Goal: Information Seeking & Learning: Learn about a topic

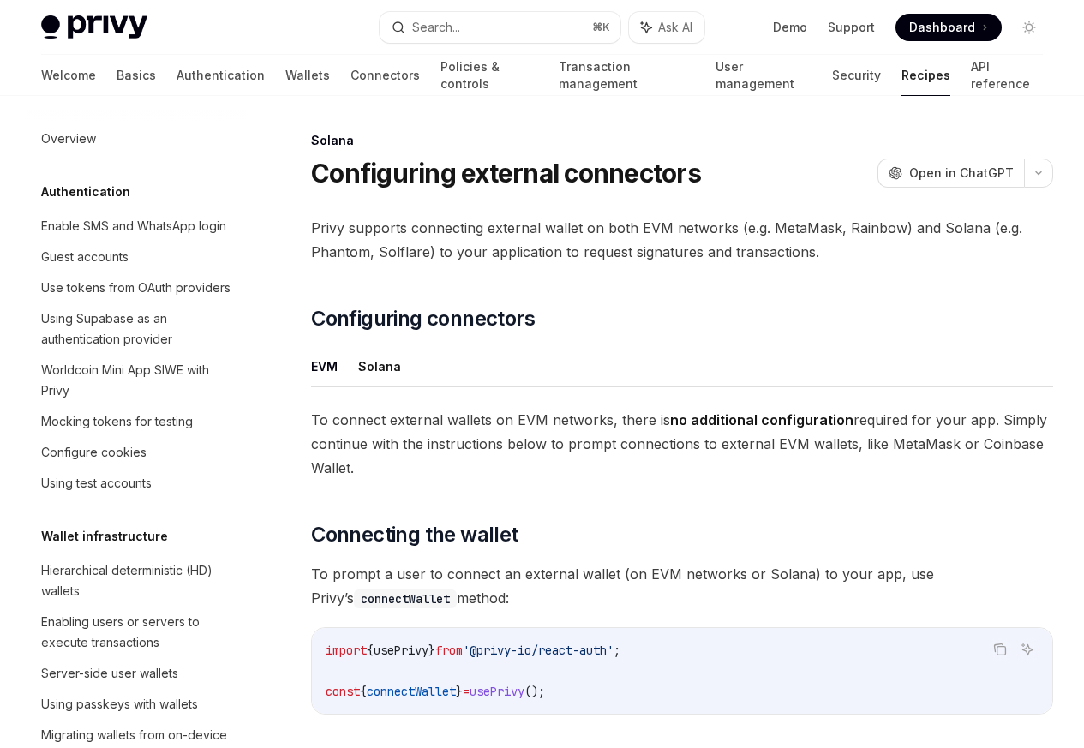
scroll to position [2530, 0]
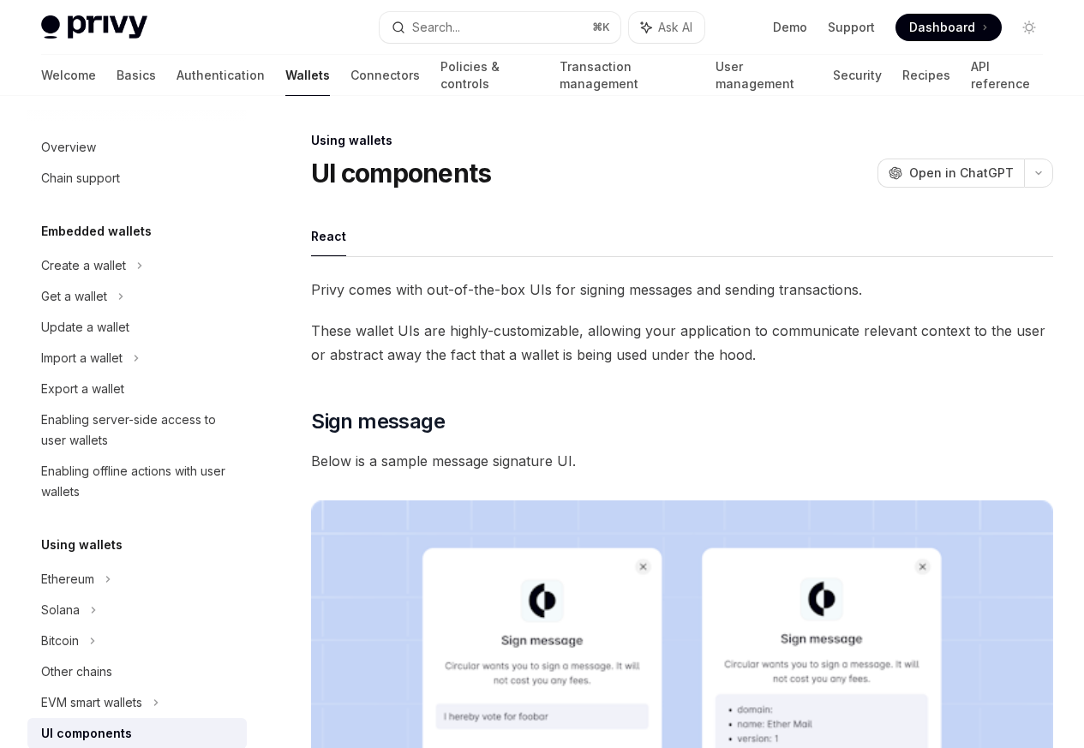
scroll to position [311, 0]
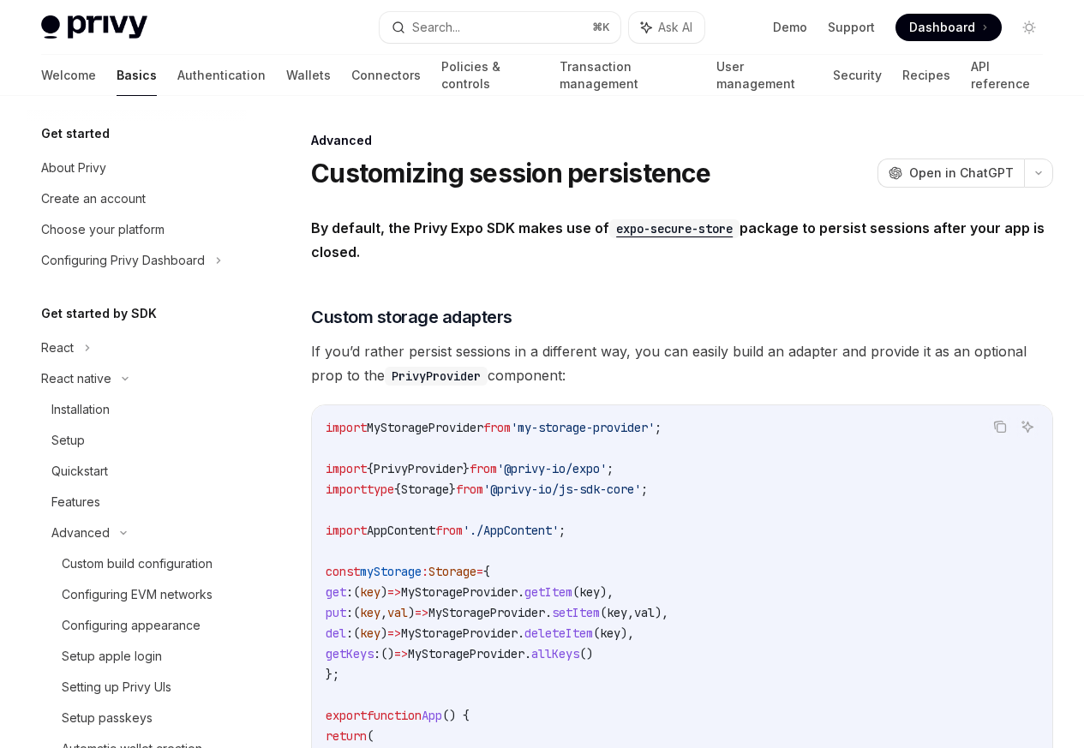
scroll to position [367, 0]
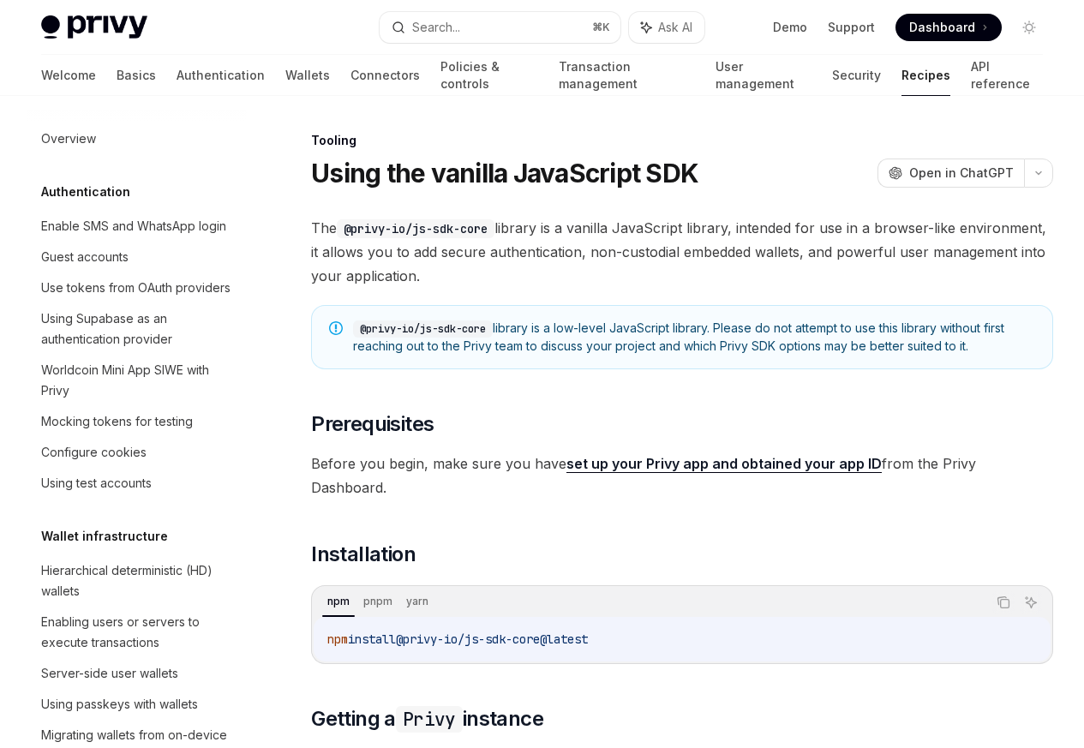
scroll to position [2066, 0]
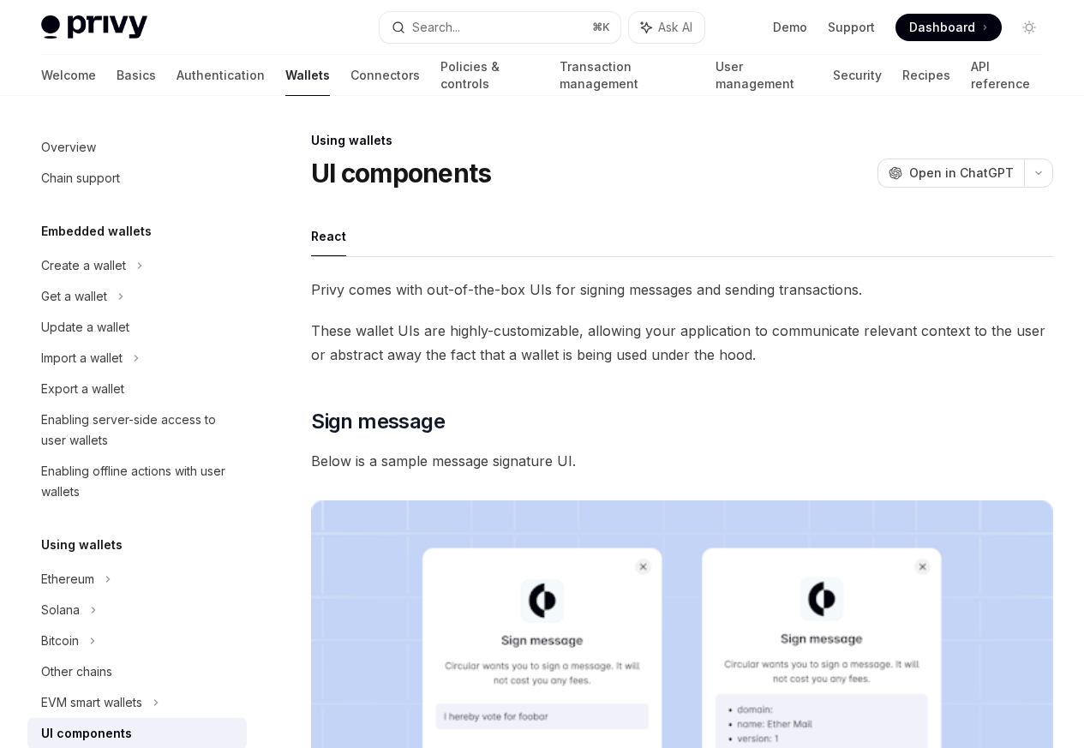
scroll to position [311, 0]
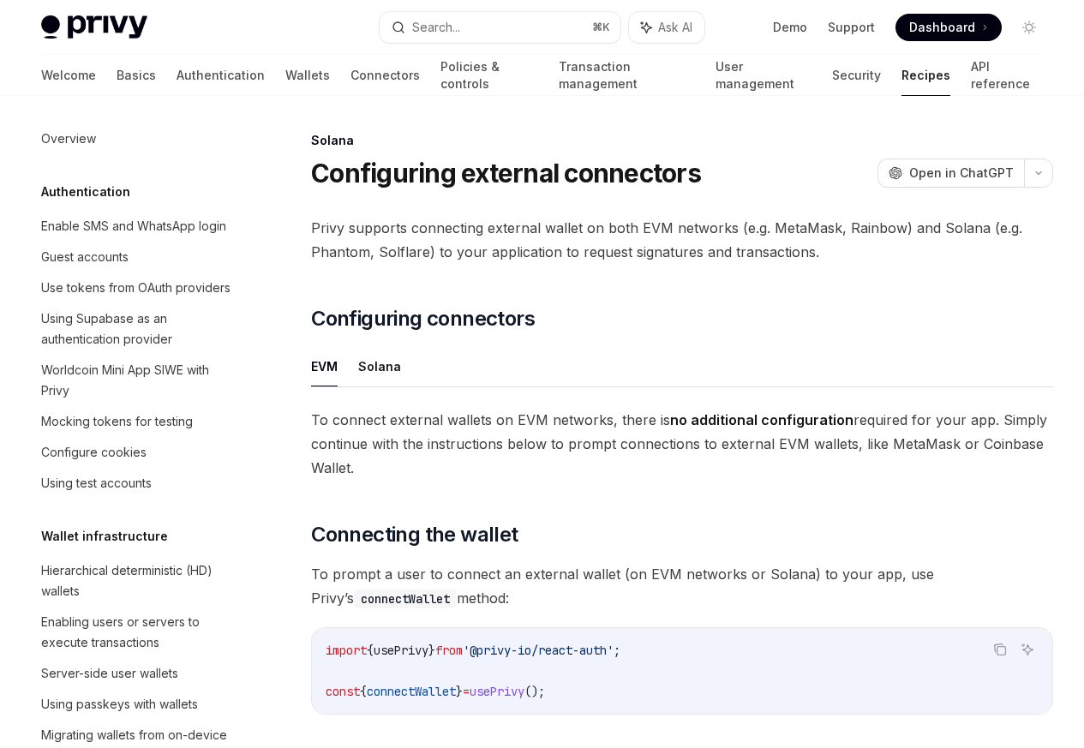
scroll to position [2530, 0]
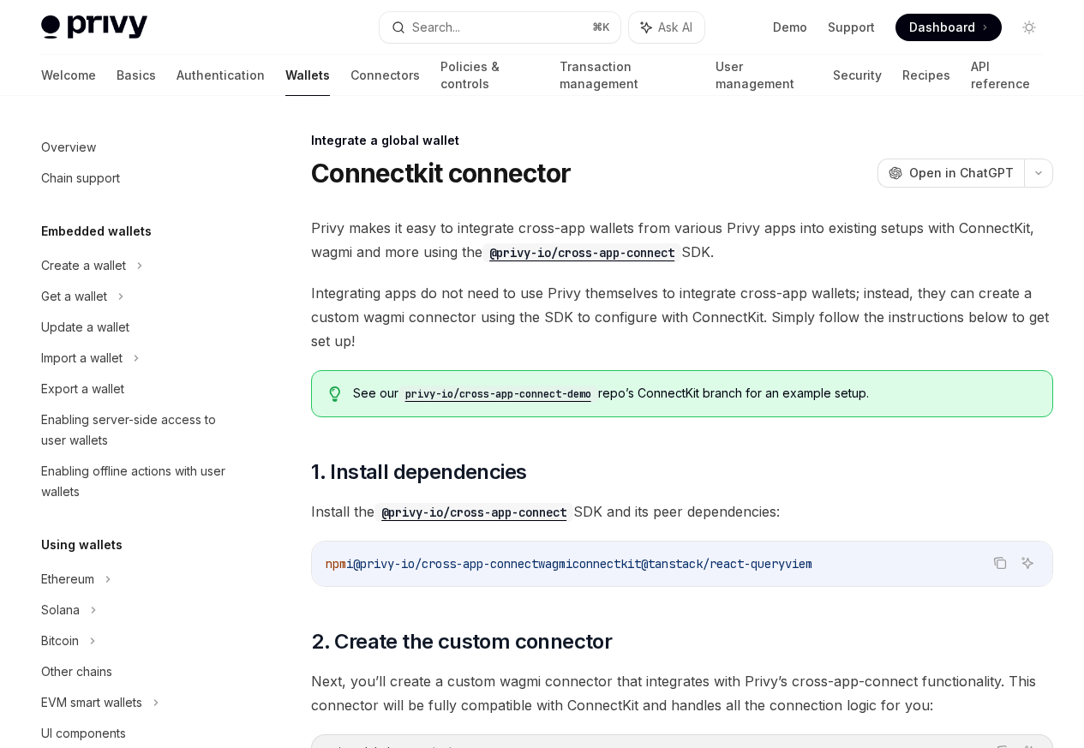
scroll to position [949, 0]
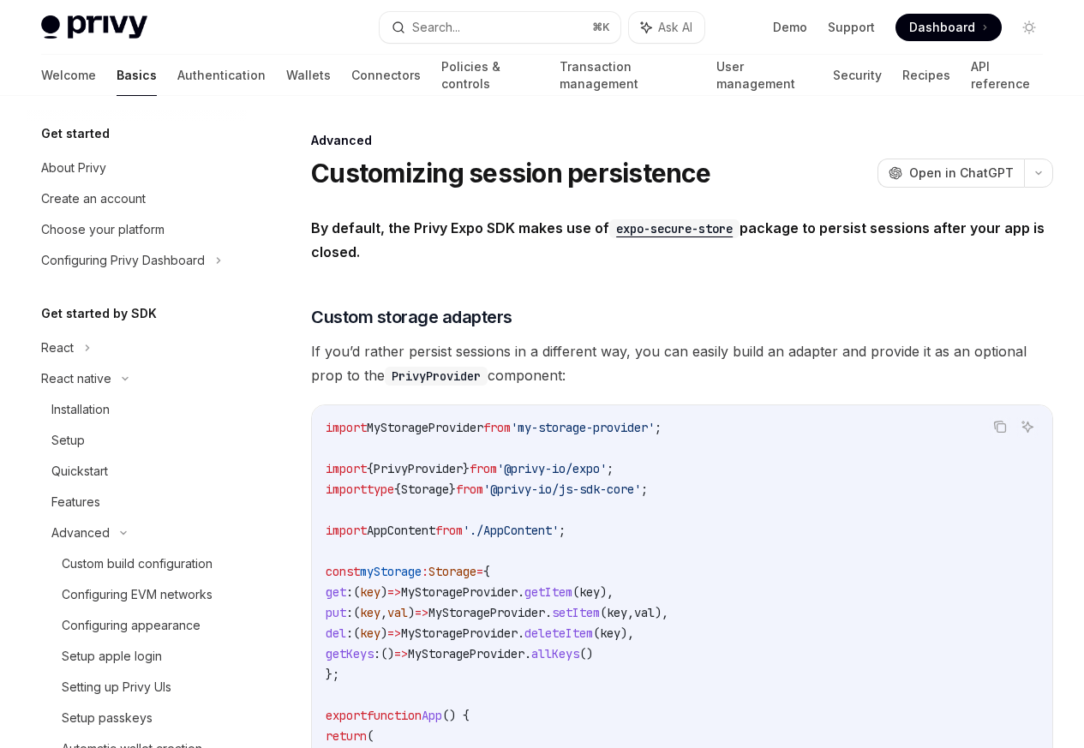
scroll to position [367, 0]
